Goal: Information Seeking & Learning: Find specific fact

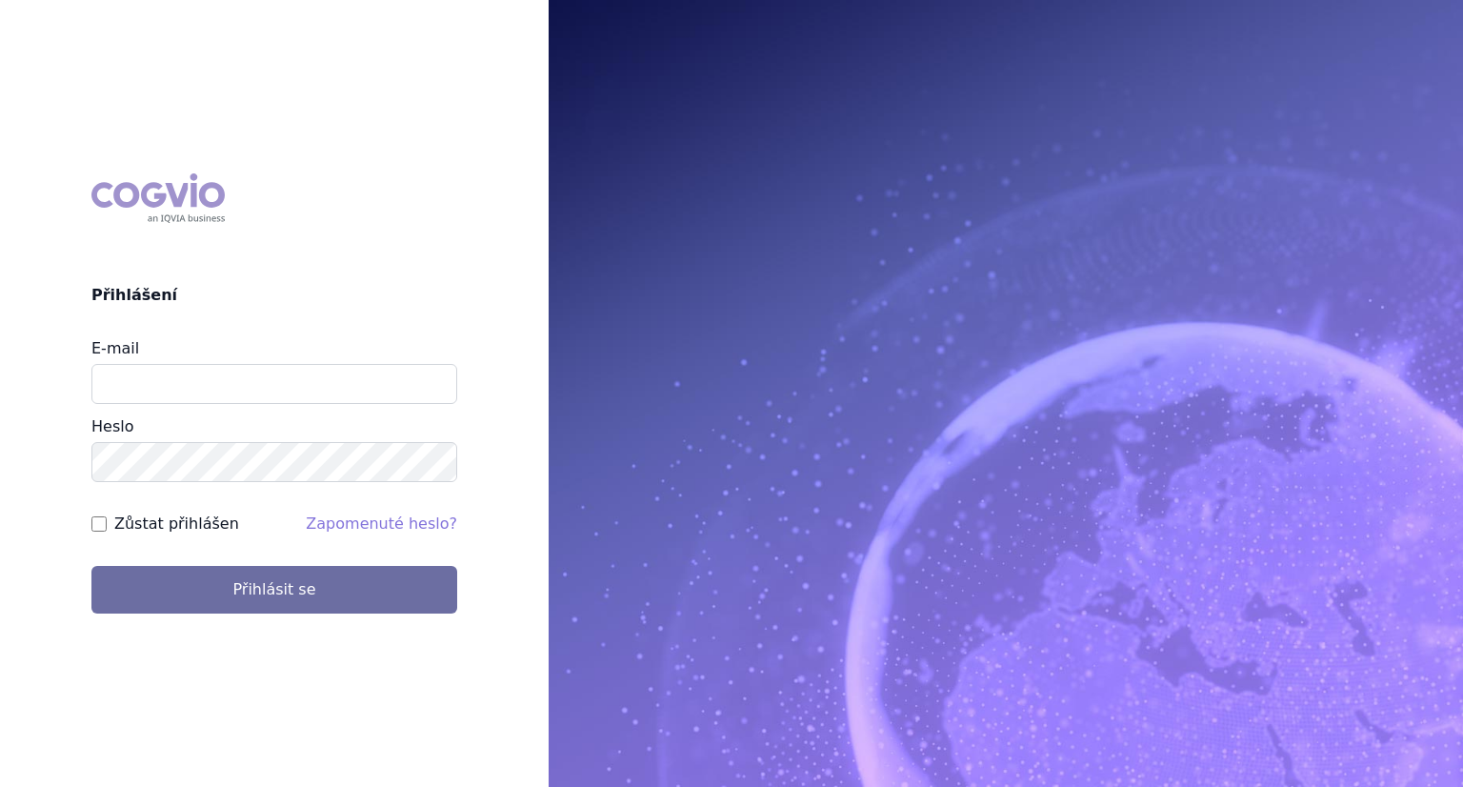
click at [266, 385] on input "E-mail" at bounding box center [274, 384] width 366 height 40
type input "lenka.kratochvilova@msd.com"
click at [91, 566] on button "Přihlásit se" at bounding box center [274, 590] width 366 height 48
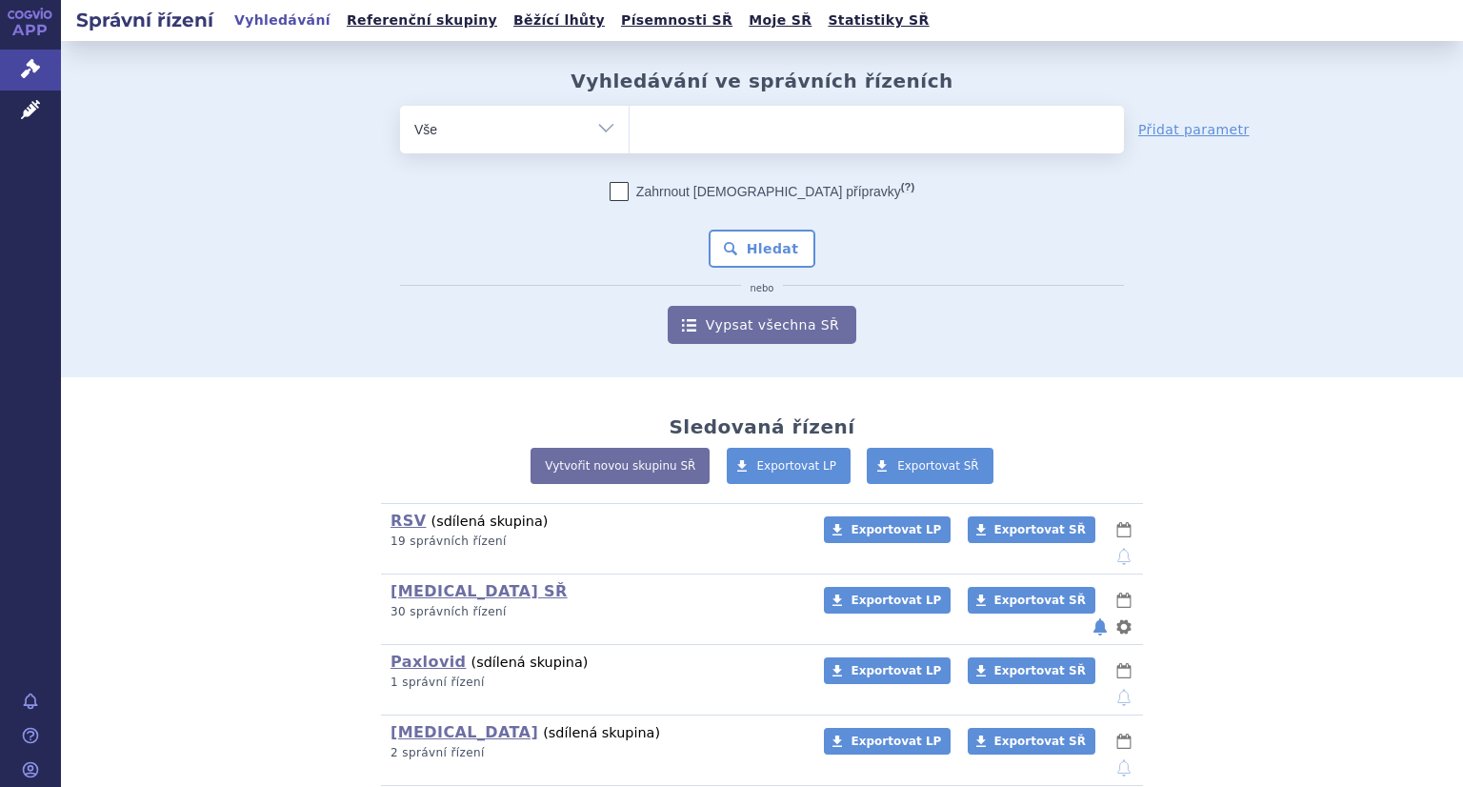
click at [713, 119] on ul at bounding box center [877, 126] width 494 height 40
click at [630, 119] on select at bounding box center [629, 129] width 1 height 48
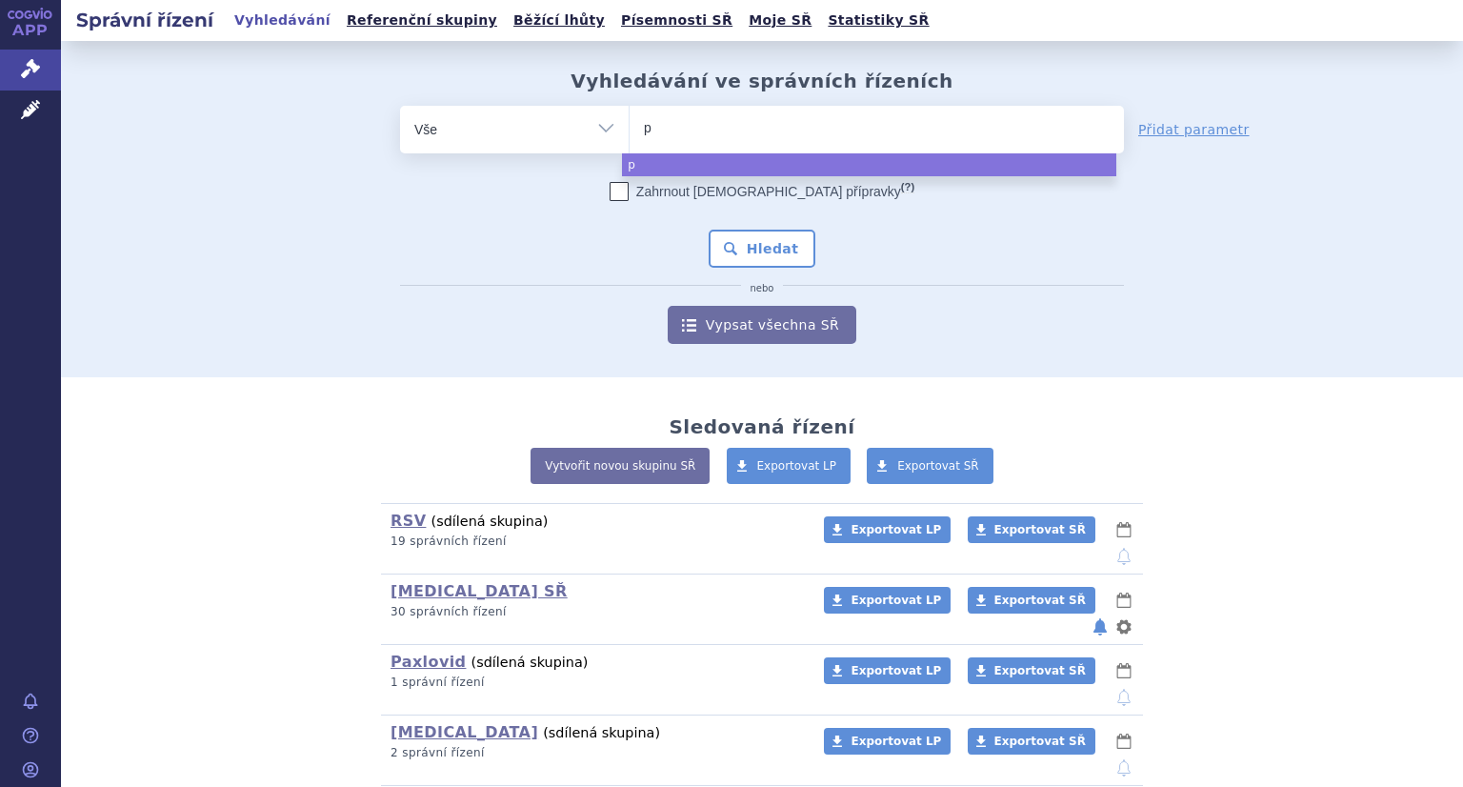
type input "pa"
type input "paxl"
type input "paxlov"
type input "paxlovid"
type input "paxlovi"
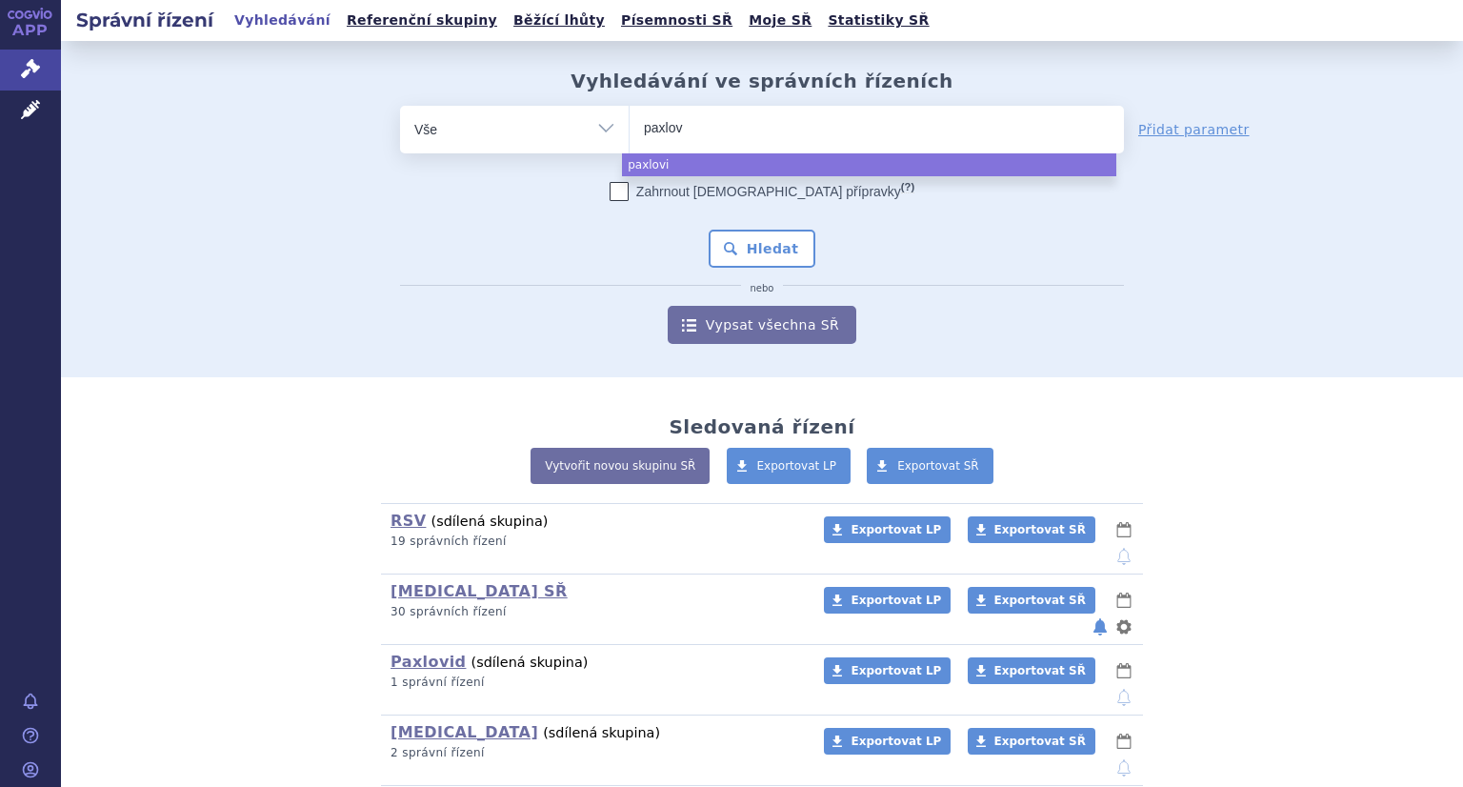
type input "paxlo"
type input "paxl"
type input "pa"
type input "p"
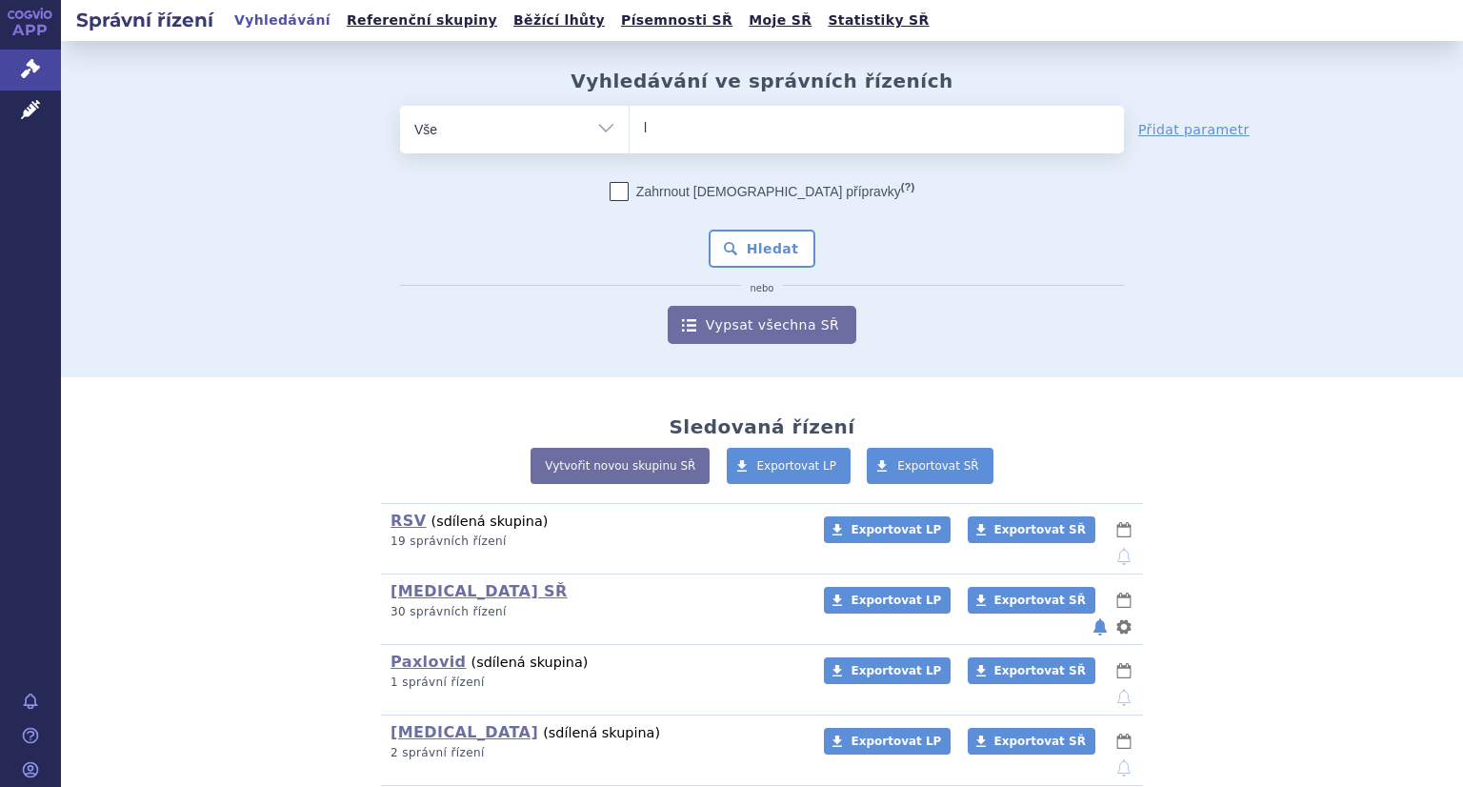
type input "la"
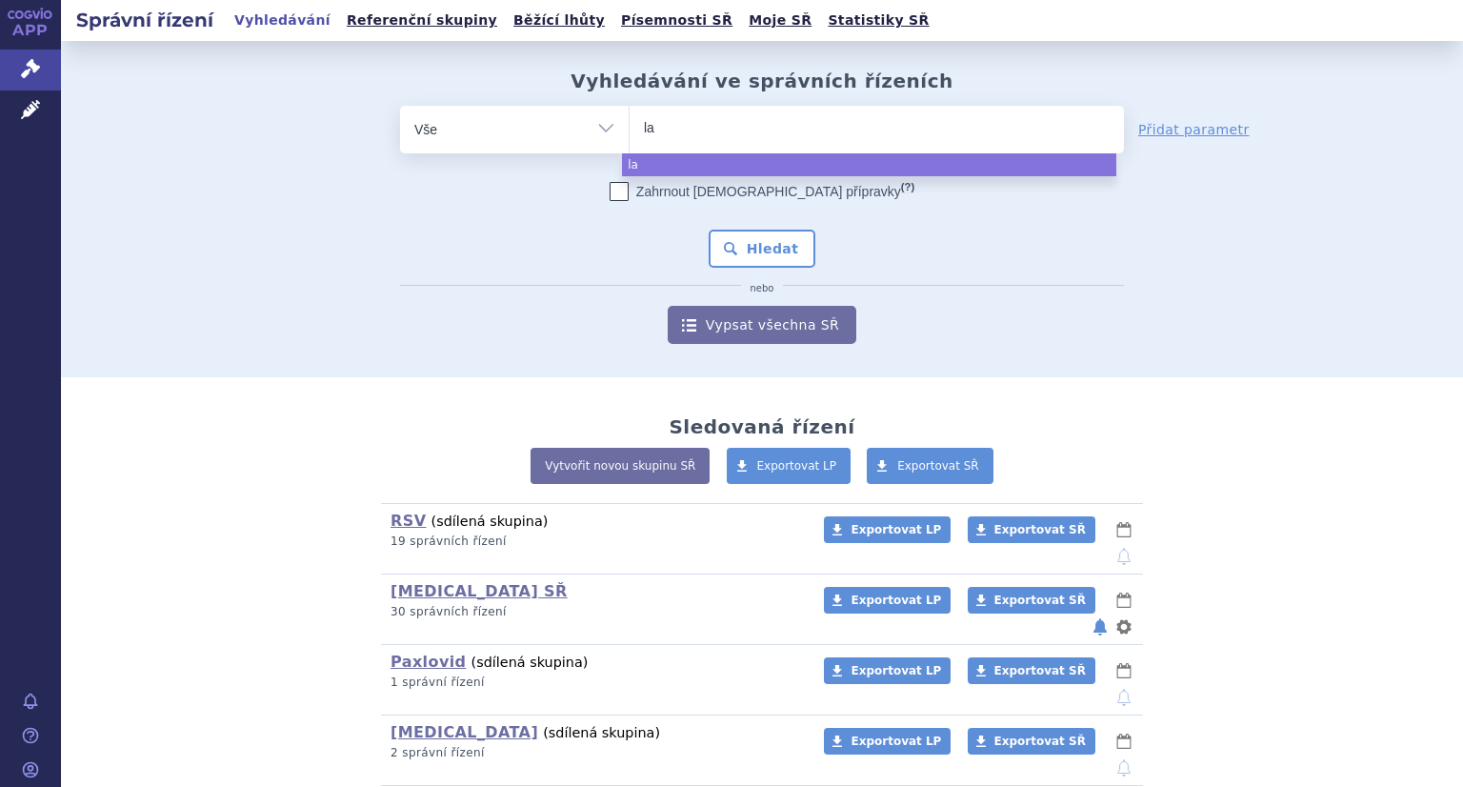
type input "lag"
type input "lagevr"
type input "lagevrio"
select select "lagevrio"
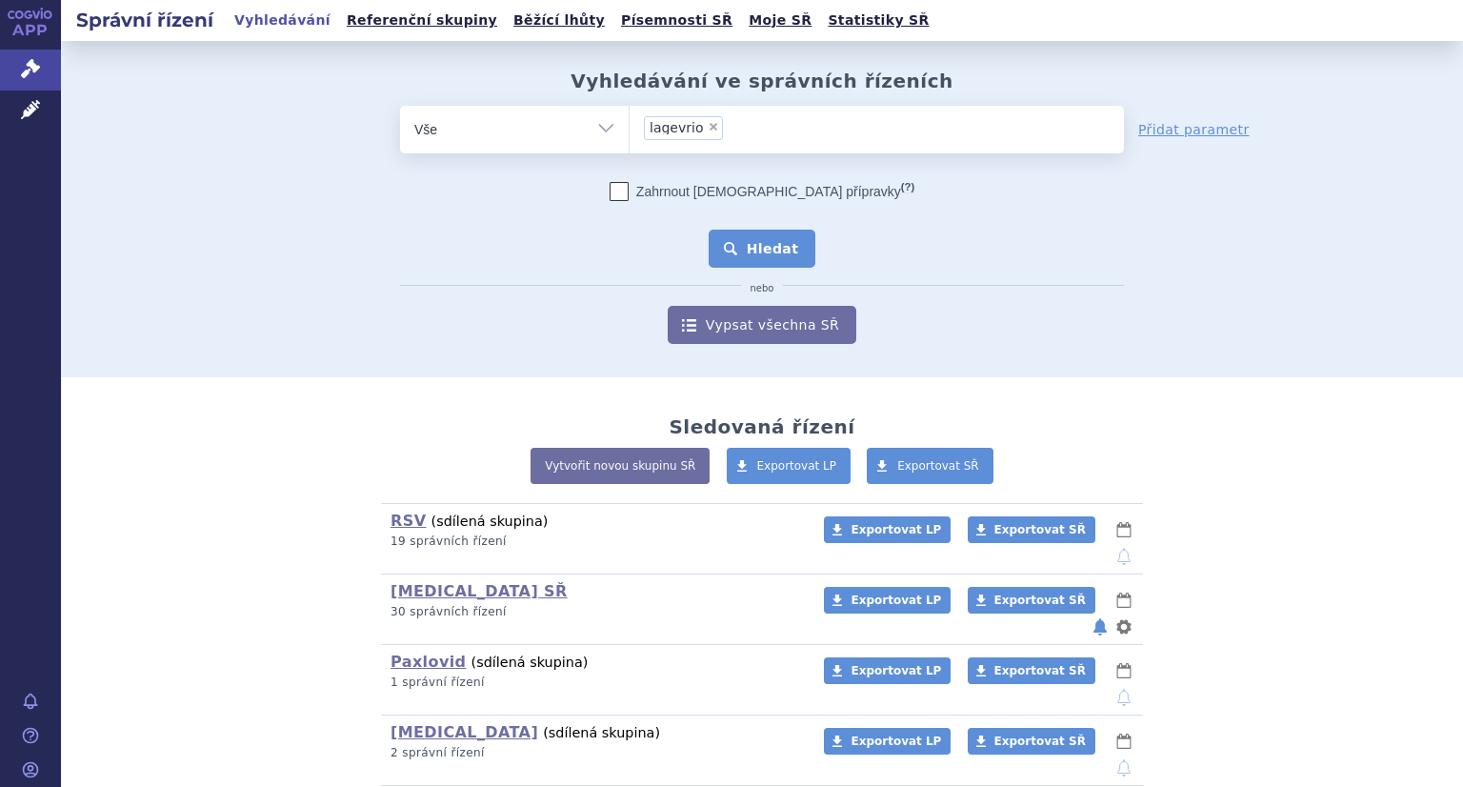
click at [728, 251] on button "Hledat" at bounding box center [763, 249] width 108 height 38
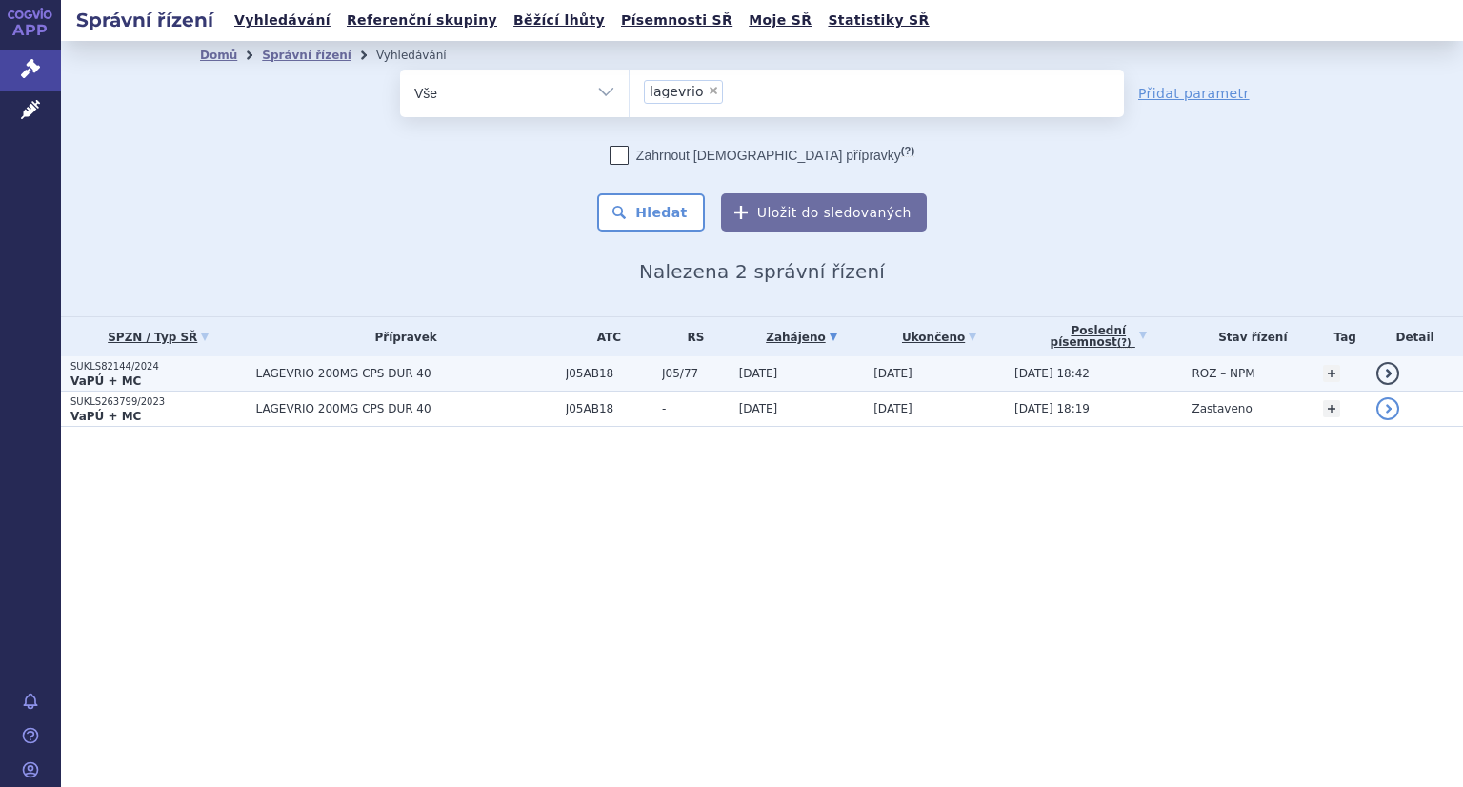
click at [123, 378] on strong "VaPÚ + MC" at bounding box center [105, 380] width 70 height 13
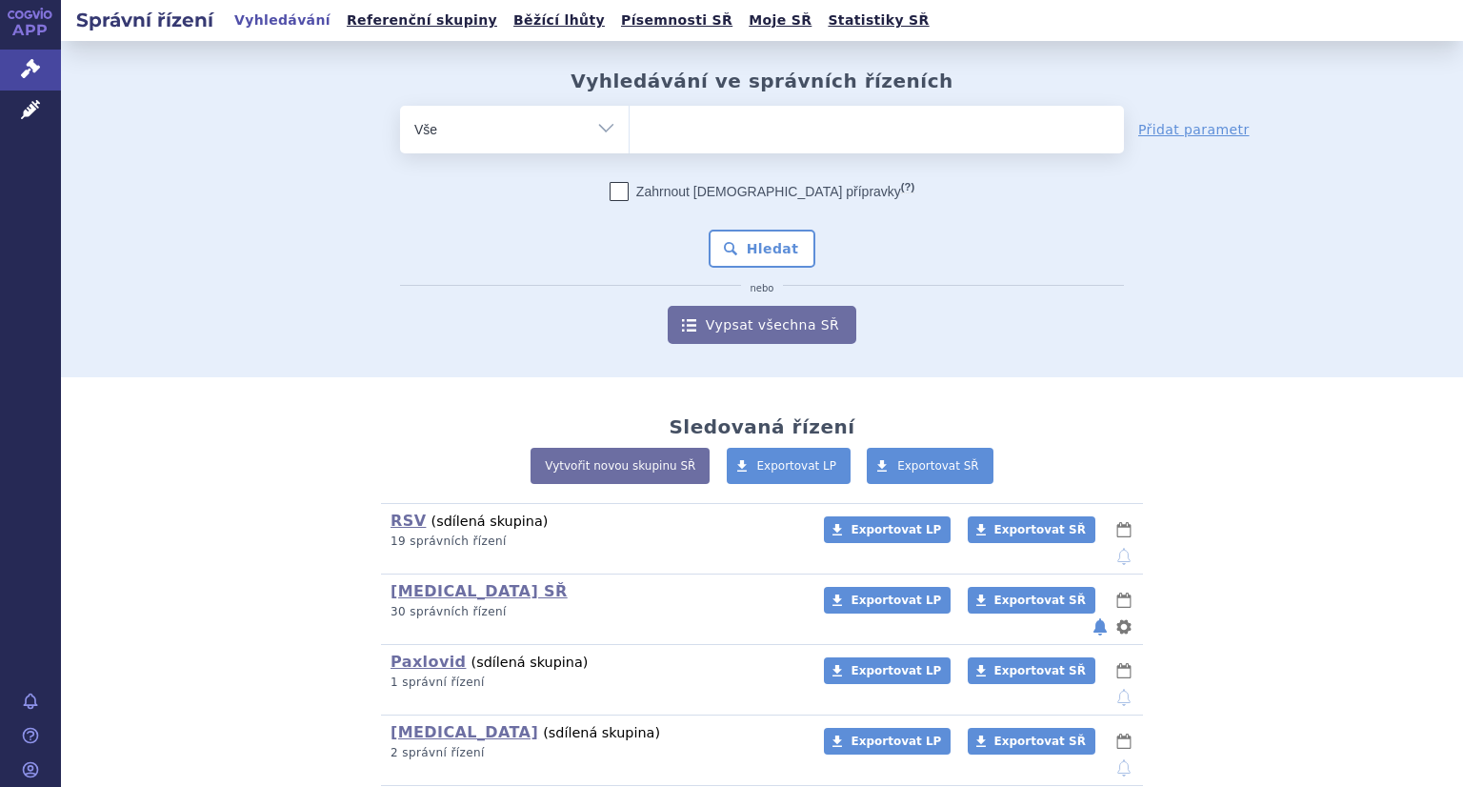
click at [651, 129] on ul at bounding box center [877, 126] width 494 height 40
click at [630, 129] on select at bounding box center [629, 129] width 1 height 48
type input "upt"
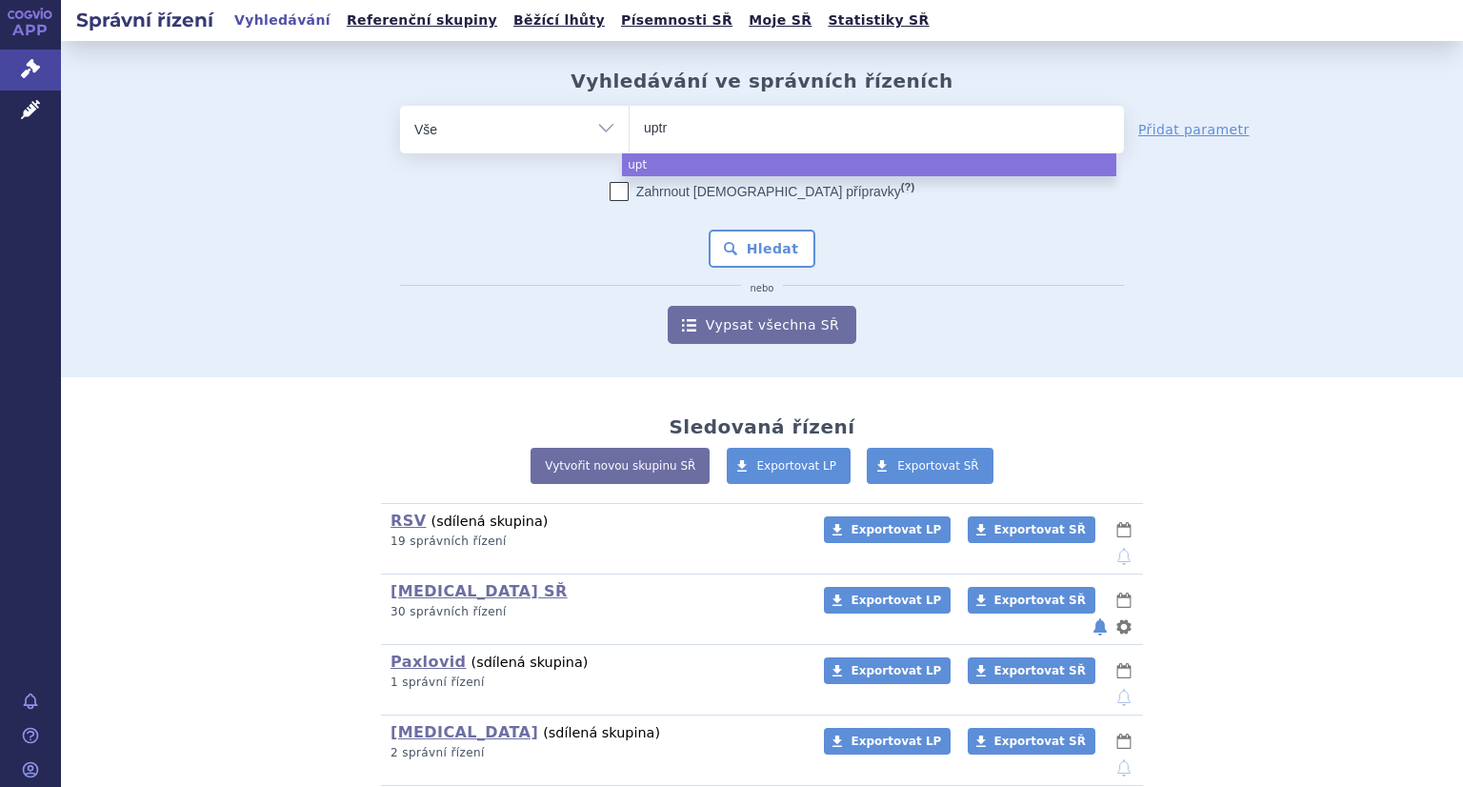
type input "uptra"
type input "[MEDICAL_DATA]"
select select "uptravi"
click at [796, 246] on button "Hledat" at bounding box center [763, 249] width 108 height 38
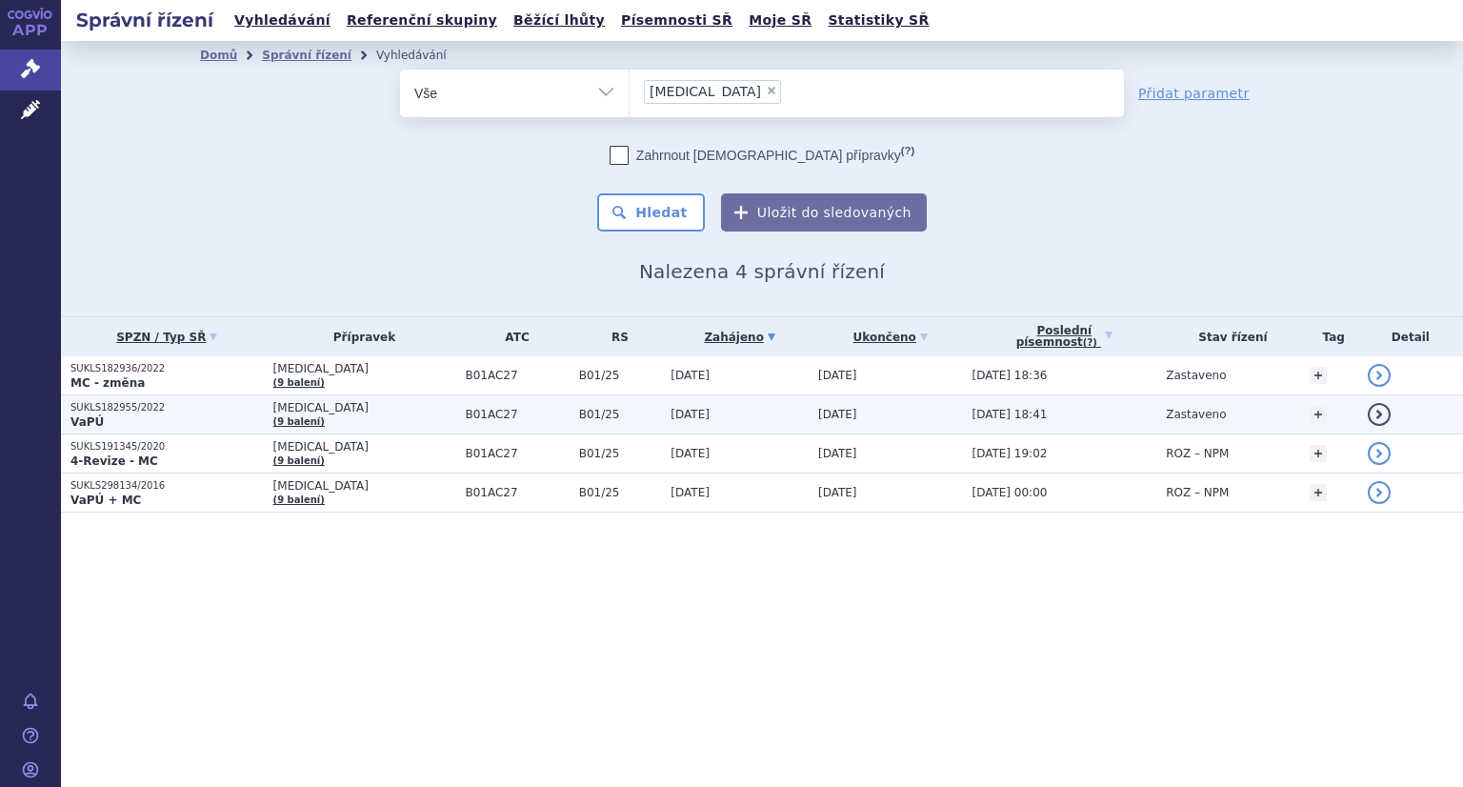
click at [93, 415] on strong "VaPÚ" at bounding box center [86, 421] width 33 height 13
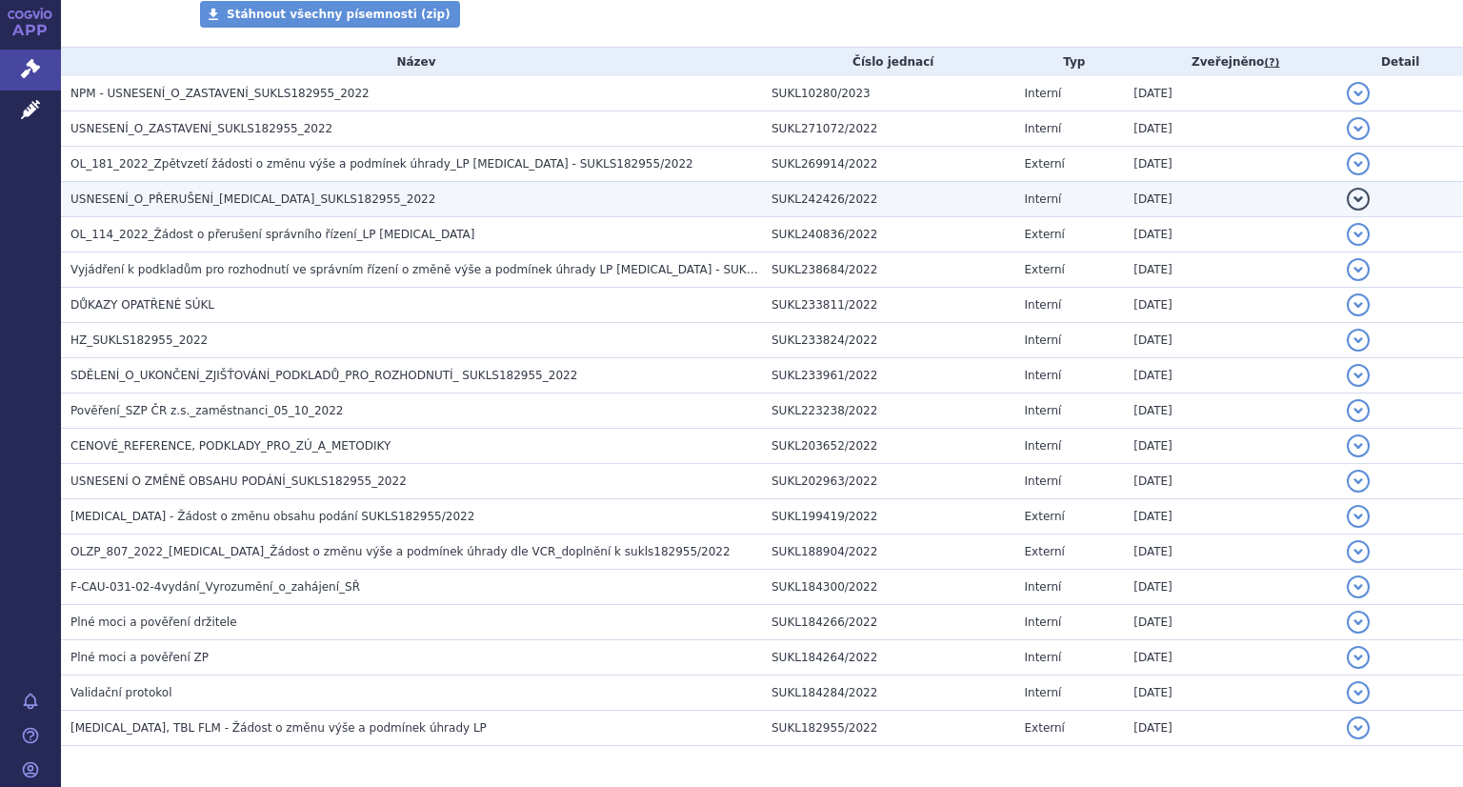
scroll to position [381, 0]
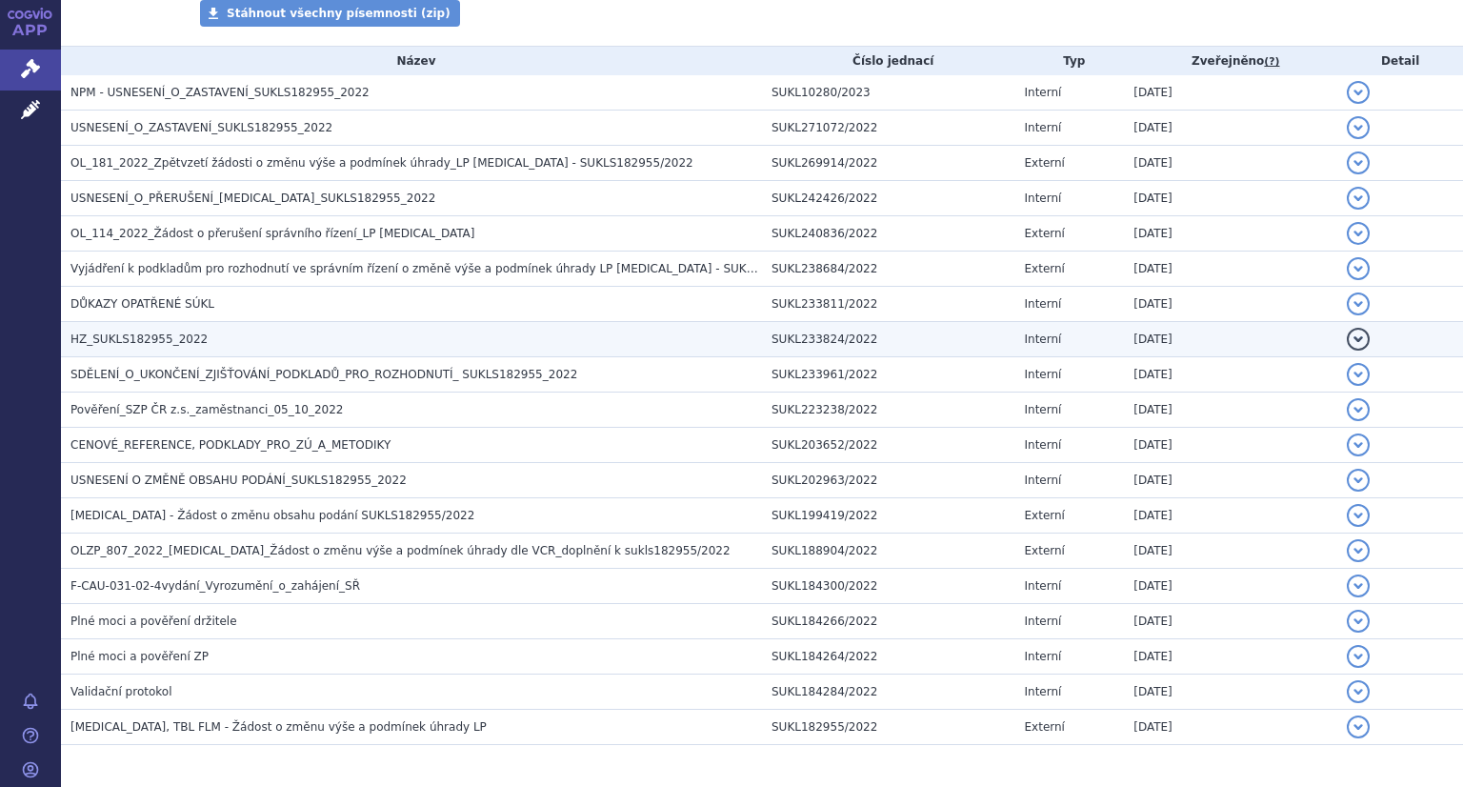
click at [190, 347] on h3 "HZ_SUKLS182955_2022" at bounding box center [415, 339] width 691 height 19
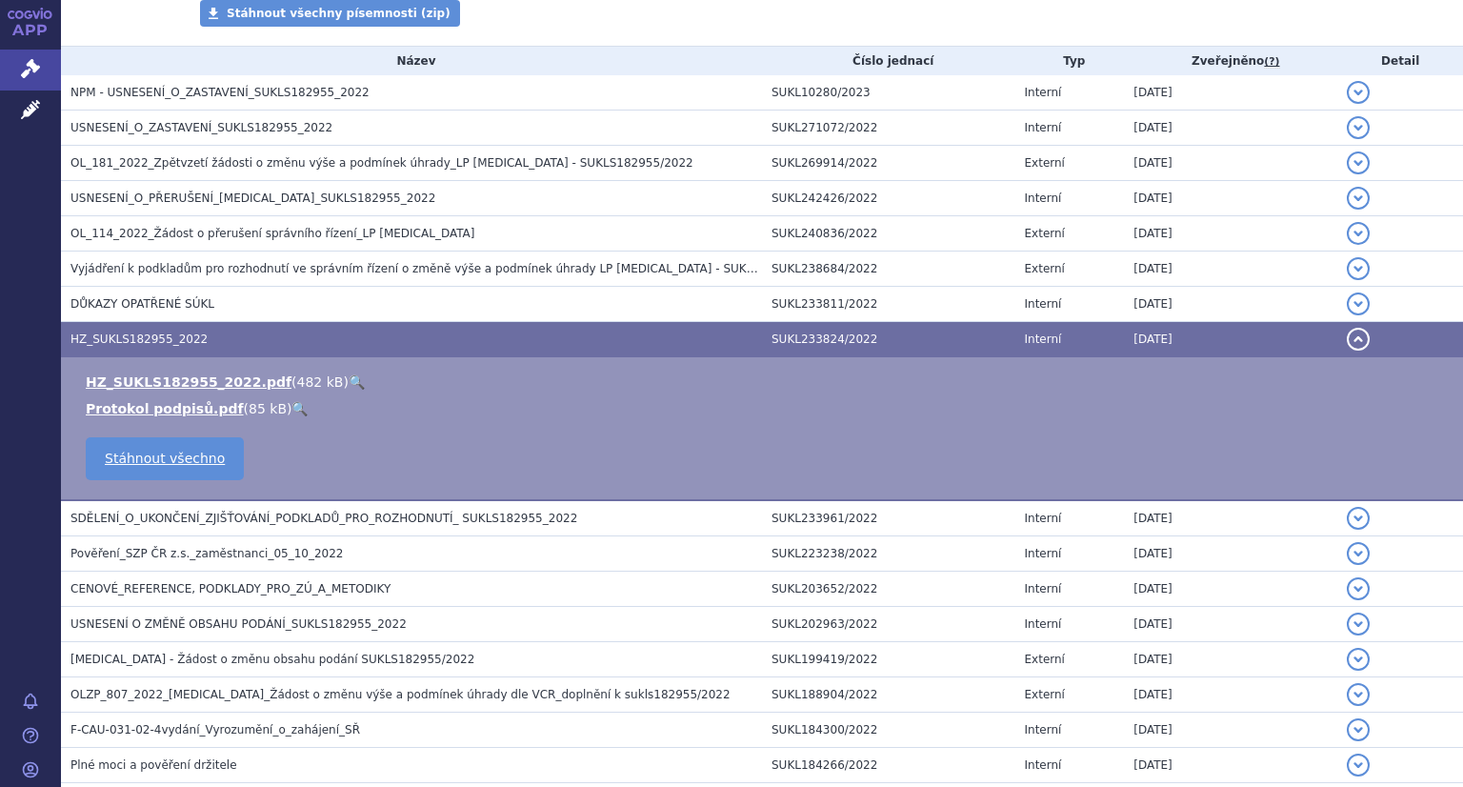
click at [349, 386] on link "🔍" at bounding box center [357, 381] width 16 height 15
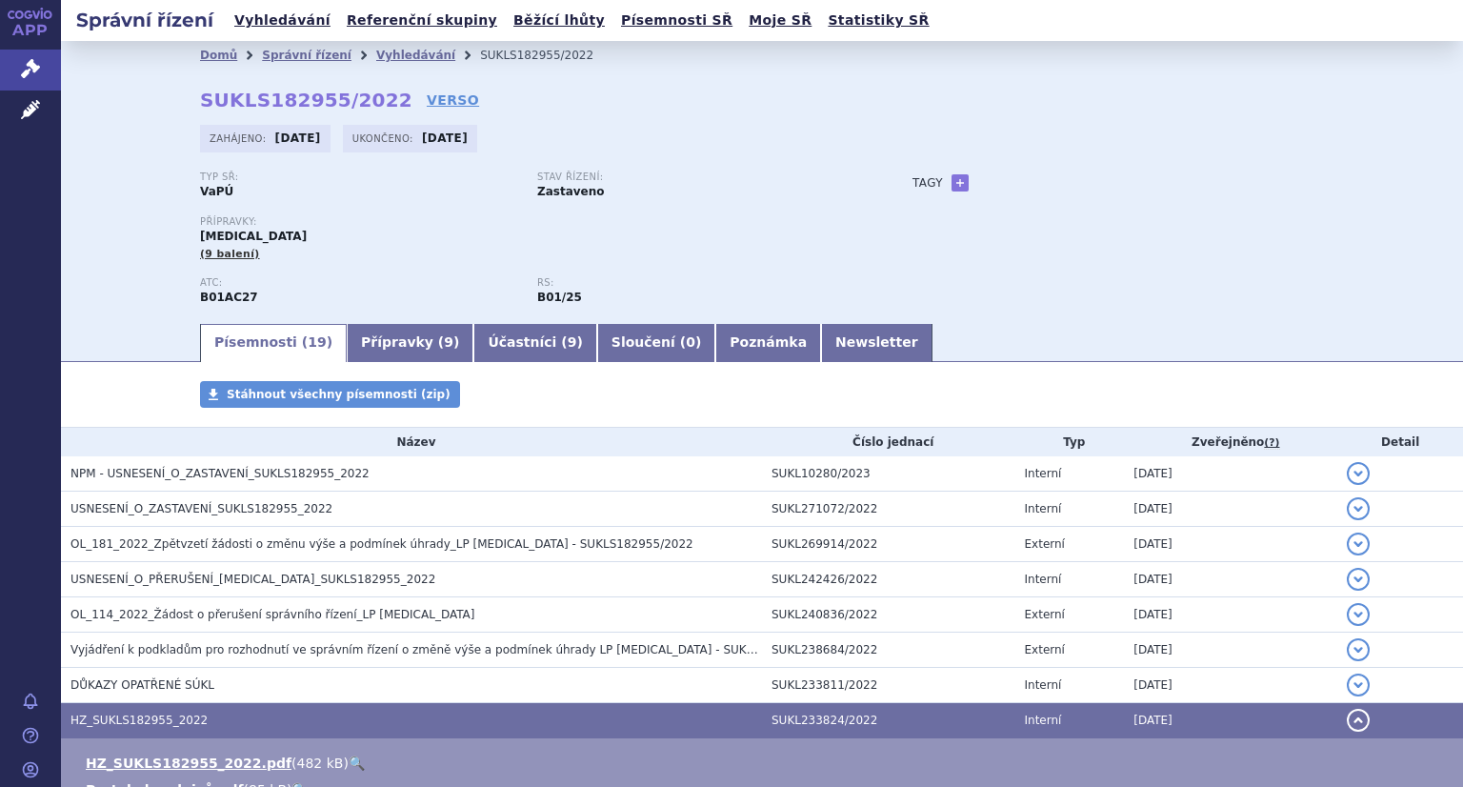
drag, startPoint x: 1074, startPoint y: 310, endPoint x: 986, endPoint y: 415, distance: 137.9
click at [986, 415] on div "Stáhnout všechny písemnosti (zip)" at bounding box center [762, 404] width 1200 height 46
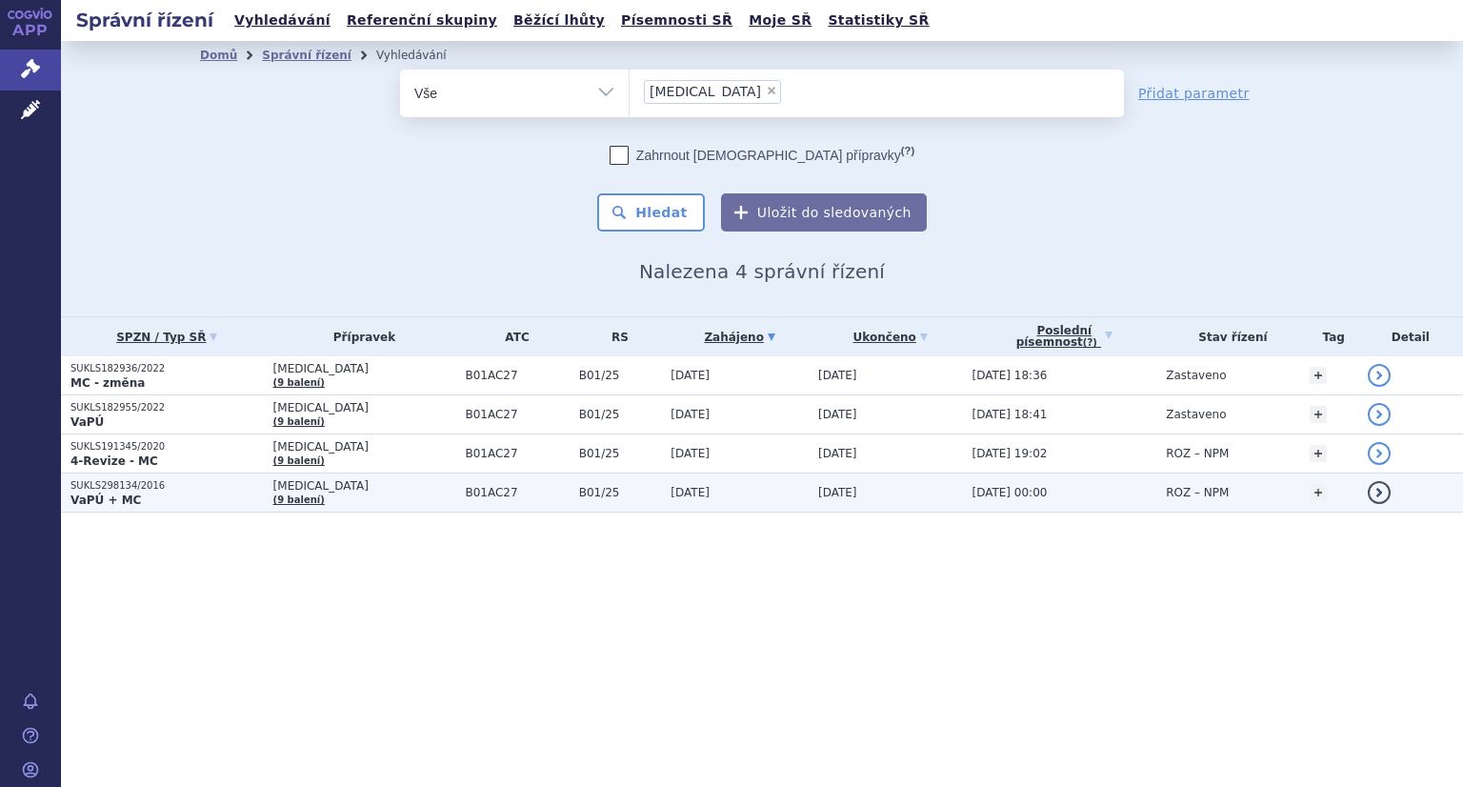
click at [142, 489] on p "SUKLS298134/2016" at bounding box center [166, 485] width 193 height 13
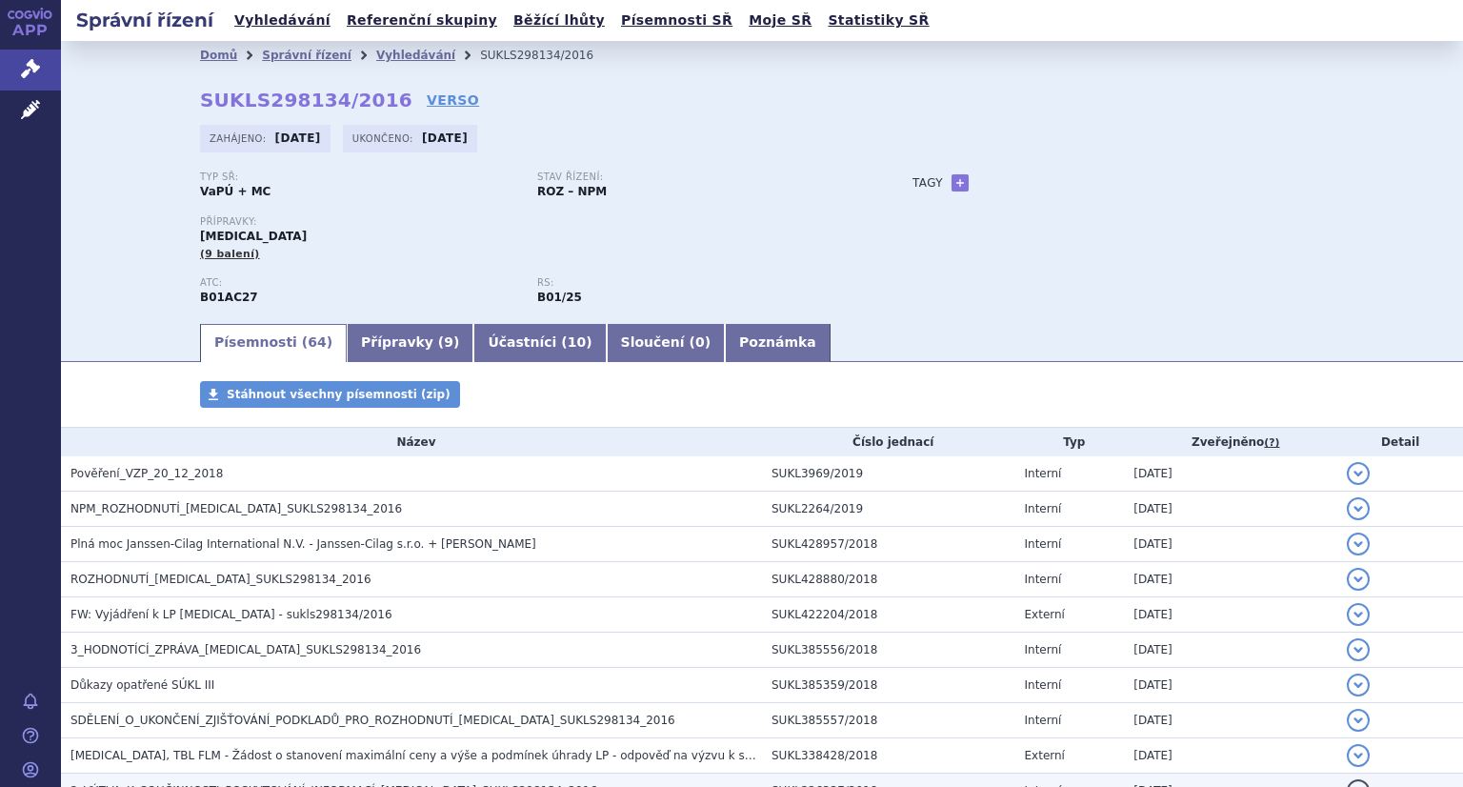
scroll to position [190, 0]
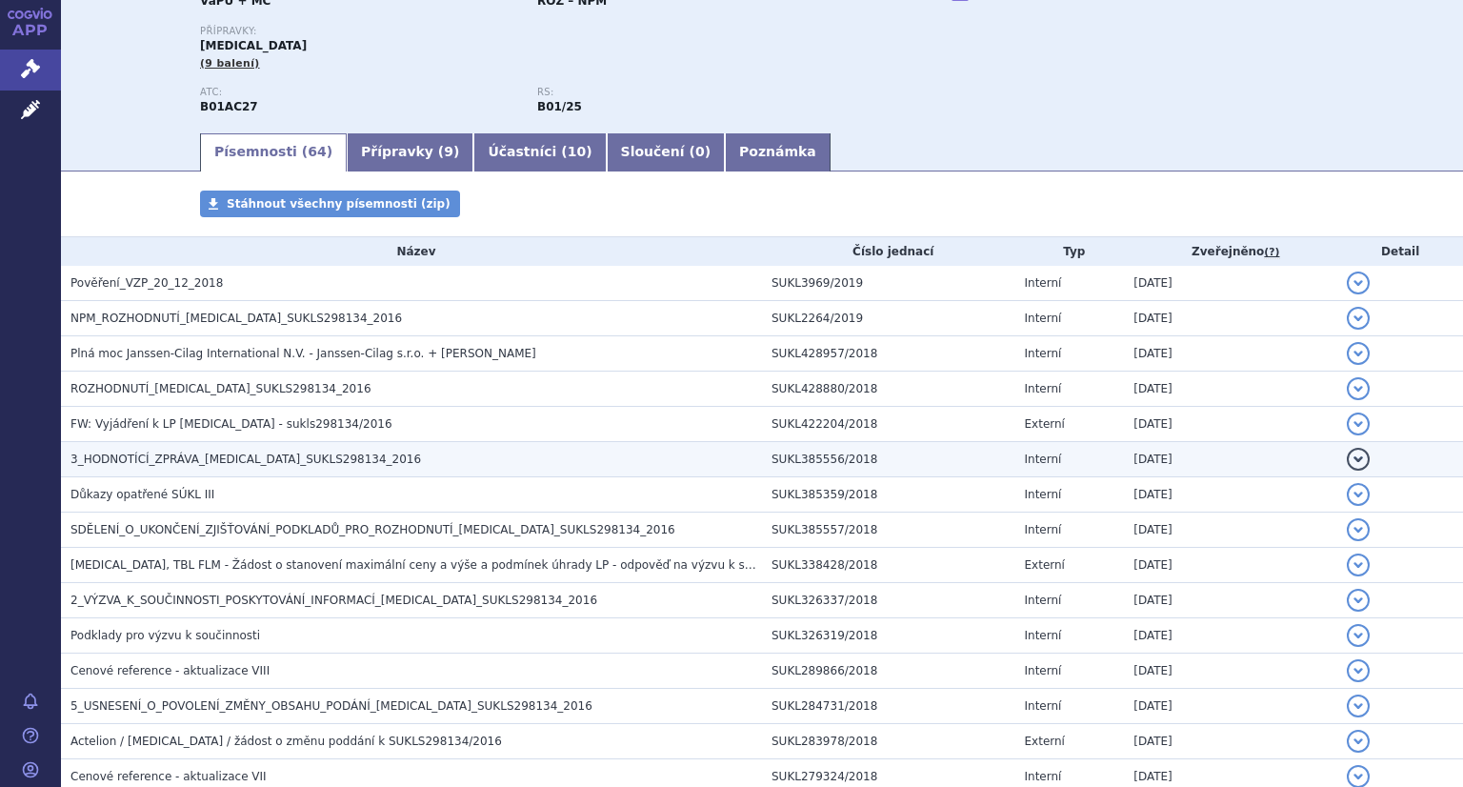
click at [217, 460] on span "3_HODNOTÍCÍ_ZPRÁVA_[MEDICAL_DATA]_SUKLS298134_2016" at bounding box center [245, 458] width 350 height 13
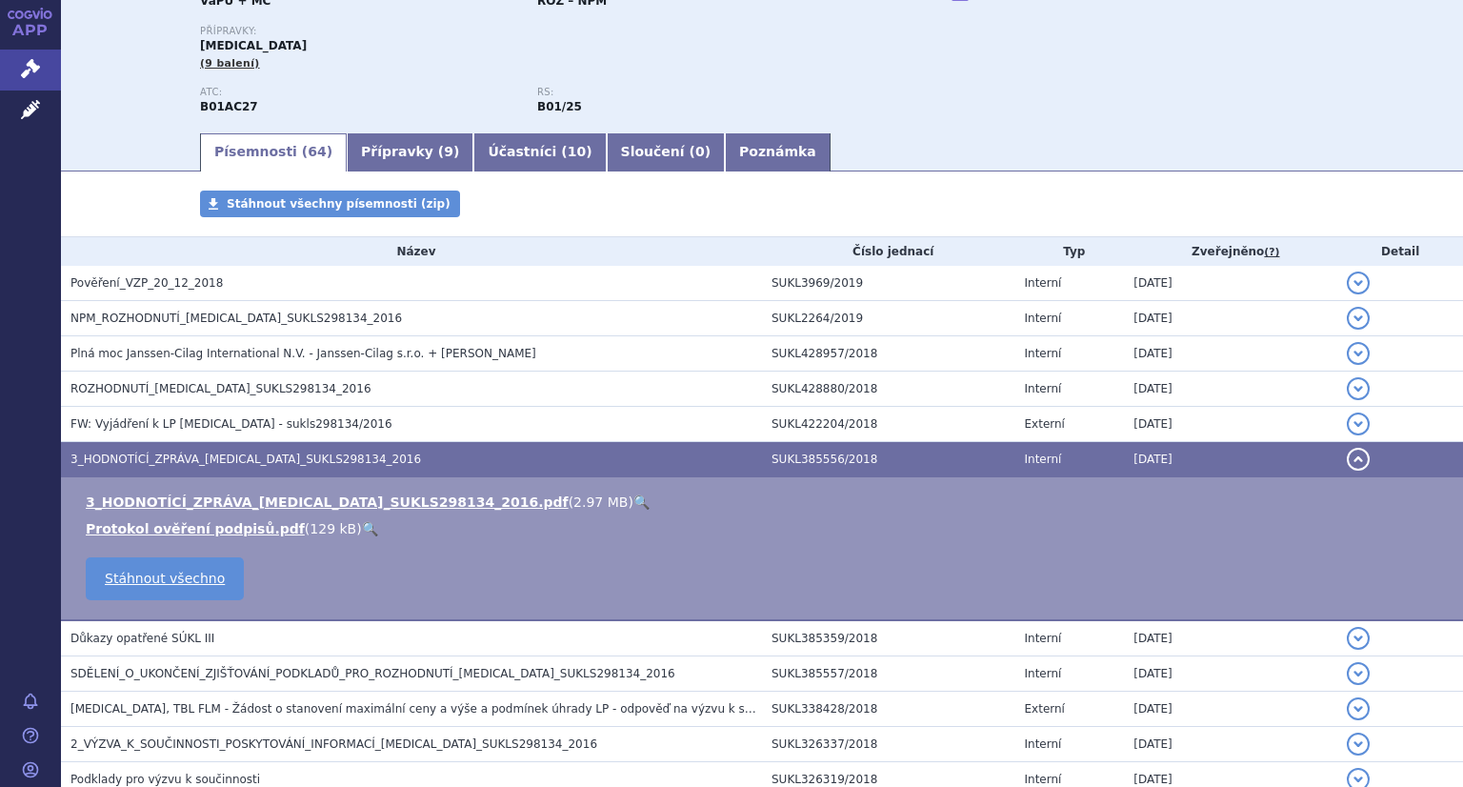
click at [633, 497] on link "🔍" at bounding box center [641, 501] width 16 height 15
